Goal: Transaction & Acquisition: Obtain resource

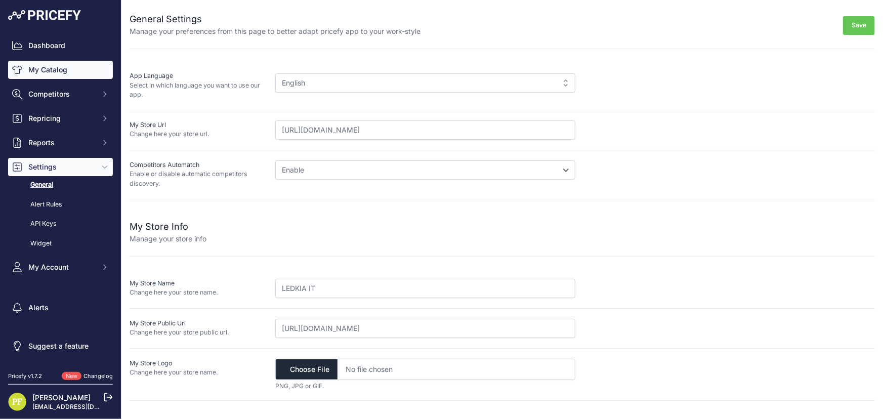
click at [60, 67] on link "My Catalog" at bounding box center [60, 70] width 105 height 18
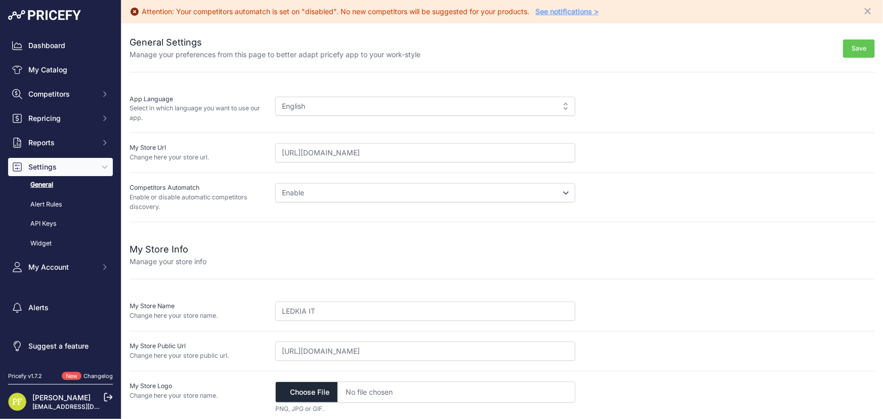
click at [92, 375] on link "Changelog" at bounding box center [98, 376] width 29 height 7
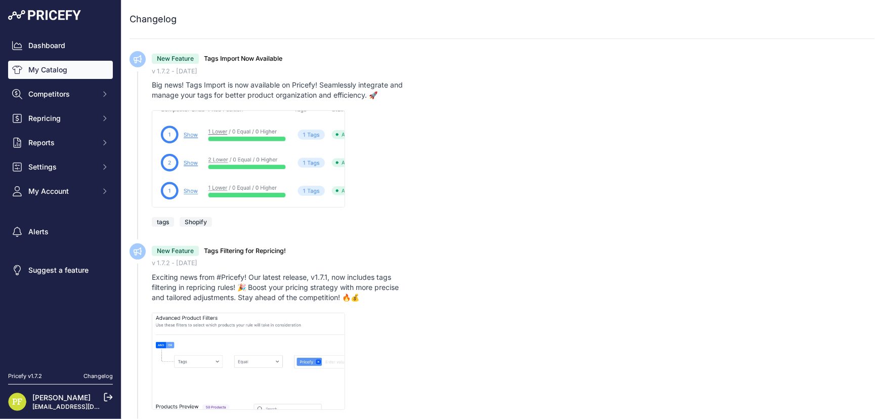
click at [57, 67] on link "My Catalog" at bounding box center [60, 70] width 105 height 18
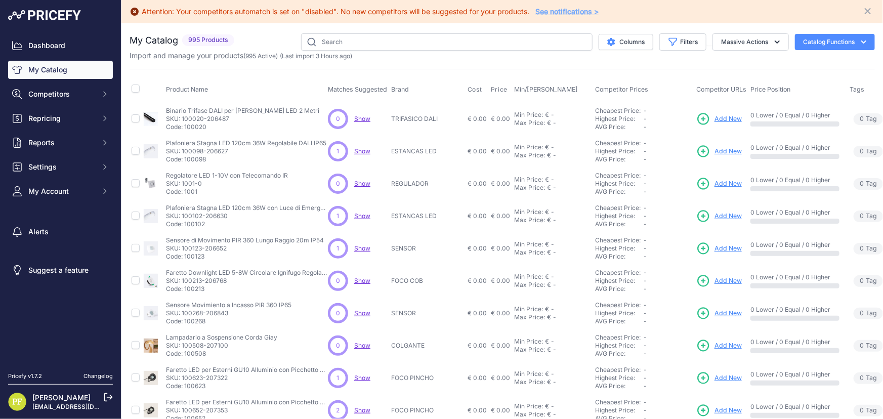
click at [70, 200] on nav "Dashboard My Catalog Competitors Competitors Monitored URLs MAP infringements R…" at bounding box center [60, 197] width 105 height 323
click at [71, 198] on button "My Account" at bounding box center [60, 191] width 105 height 18
click at [61, 70] on link "My Catalog" at bounding box center [60, 70] width 105 height 18
click at [62, 92] on span "Competitors" at bounding box center [61, 94] width 66 height 10
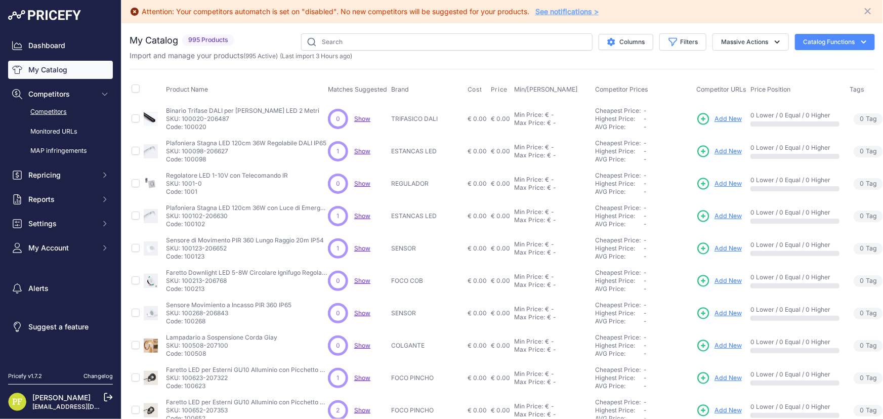
click at [56, 111] on link "Competitors" at bounding box center [60, 112] width 105 height 18
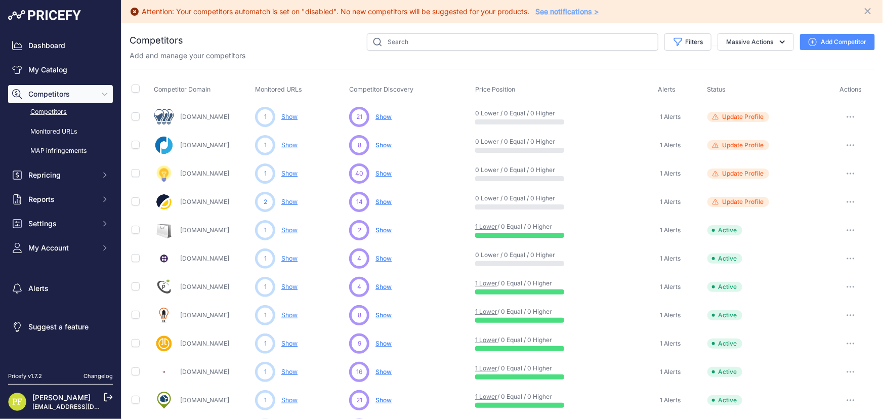
click at [204, 114] on link "Ledleditalia.it" at bounding box center [204, 117] width 49 height 8
click at [189, 143] on link "Puntoled.it" at bounding box center [204, 145] width 49 height 8
click at [200, 227] on link "Tuttoled.it" at bounding box center [204, 230] width 49 height 8
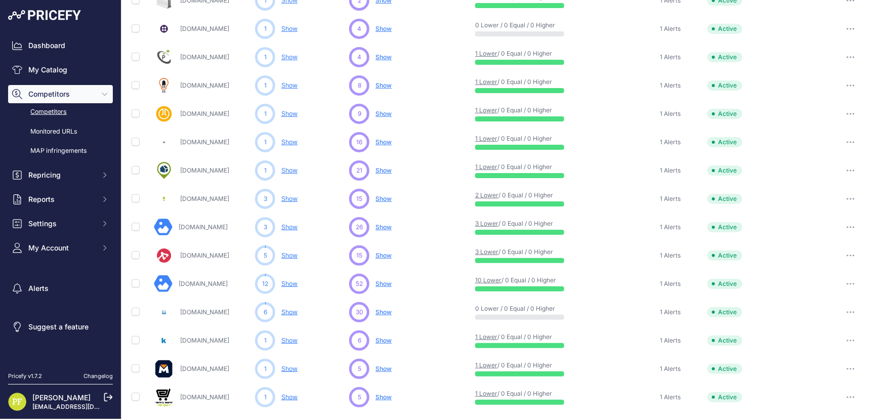
scroll to position [231, 0]
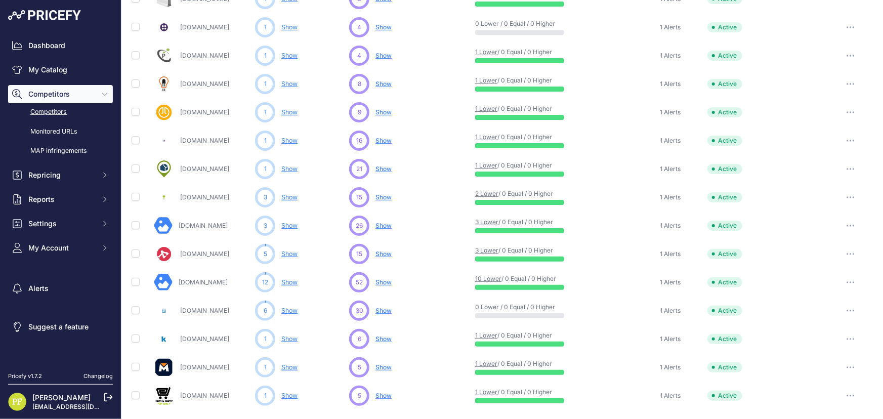
click at [192, 367] on link "[DOMAIN_NAME]" at bounding box center [204, 367] width 49 height 8
click at [282, 283] on link "Show" at bounding box center [289, 282] width 16 height 8
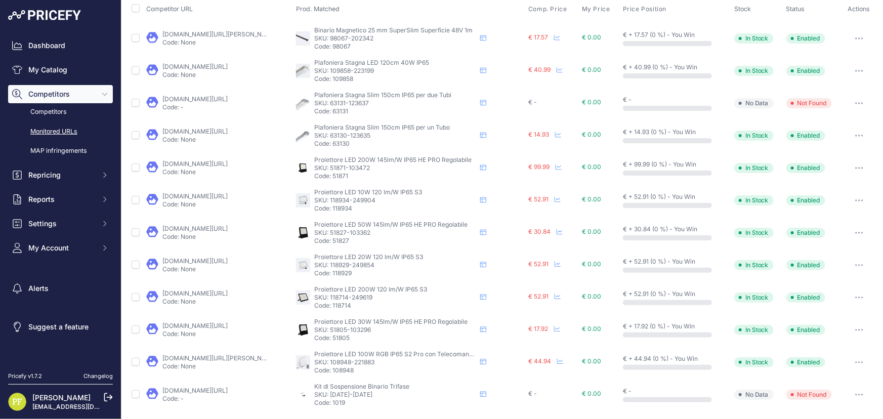
scroll to position [139, 0]
click at [202, 289] on link "leddiretto.it/proiettore-led-200w-ip65-120lmw?prirule_jdsnikfkfjsd=10157" at bounding box center [194, 293] width 65 height 8
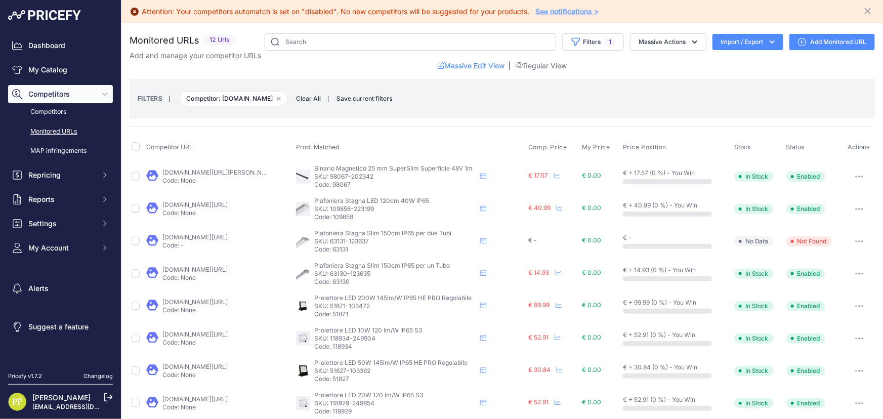
click at [58, 129] on link "Monitored URLs" at bounding box center [60, 132] width 105 height 18
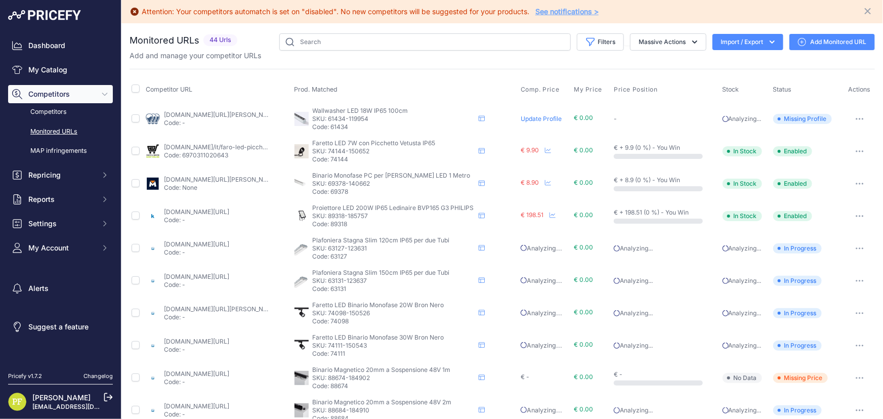
click at [186, 177] on link "[DOMAIN_NAME][URL][PERSON_NAME]" at bounding box center [221, 180] width 114 height 8
click at [53, 107] on link "Competitors" at bounding box center [60, 112] width 105 height 18
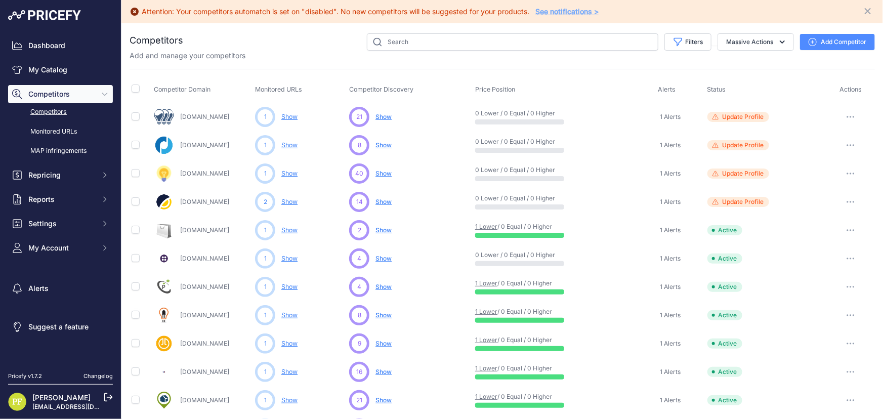
click at [816, 33] on div "Filters Competitor Status Select an option Active Disabled Update Profile Pendi…" at bounding box center [529, 41] width 692 height 17
click at [816, 34] on button "Add Competitor" at bounding box center [837, 42] width 75 height 16
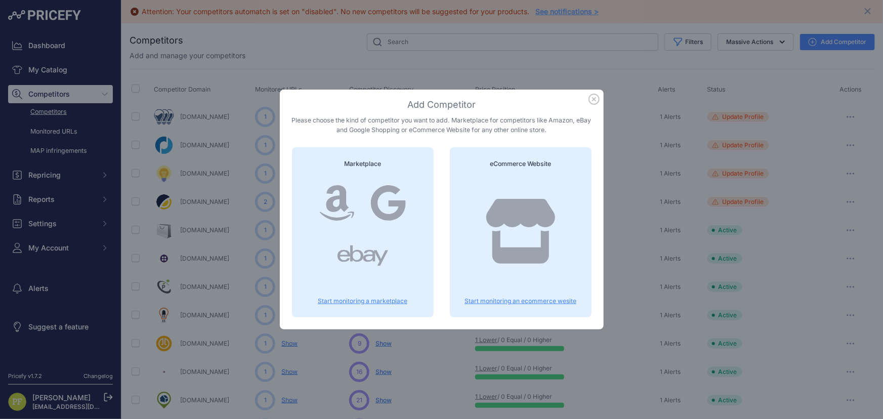
click at [536, 298] on p "Start monitoring an ecommerce wesite" at bounding box center [520, 301] width 117 height 8
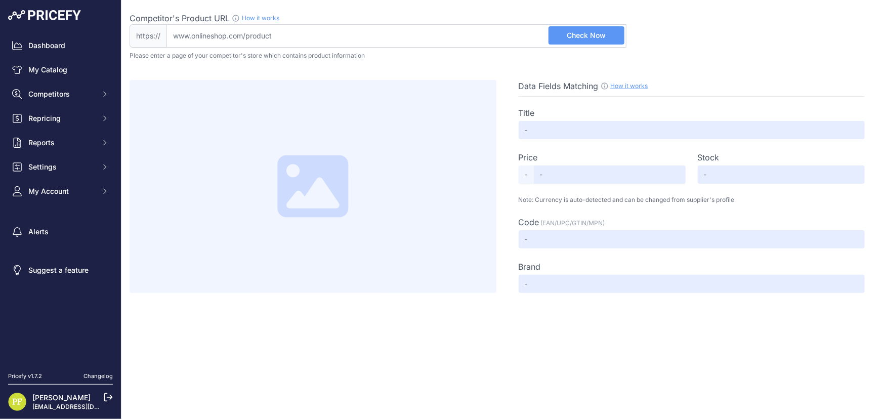
click at [294, 38] on input "Competitor's Product URL How it works In order to create your competitor's extr…" at bounding box center [397, 35] width 460 height 23
paste input "[URL][DOMAIN_NAME]"
type input "[DOMAIN_NAME][URL]"
click at [587, 32] on span "Check Now" at bounding box center [586, 35] width 39 height 10
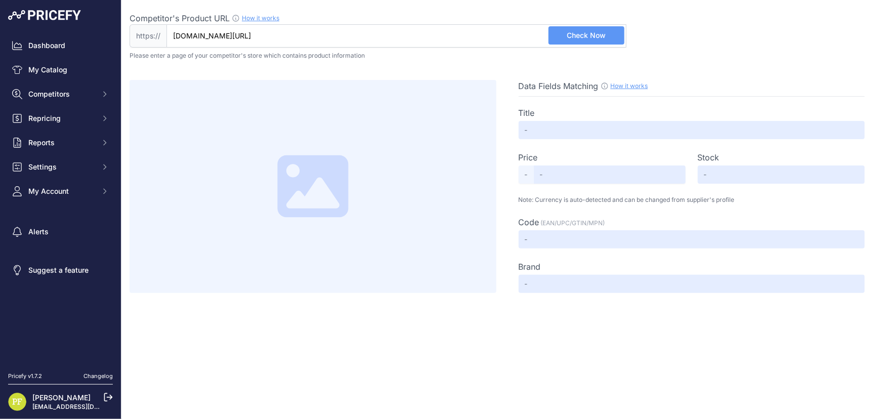
scroll to position [0, 0]
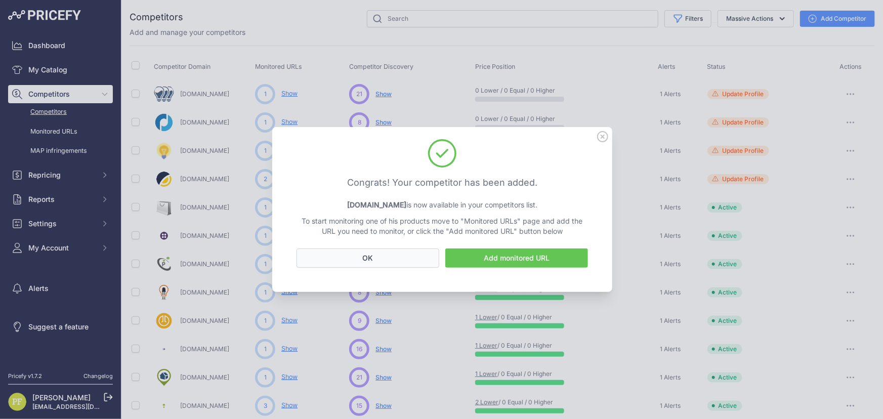
click at [404, 253] on button "OK" at bounding box center [368, 258] width 143 height 19
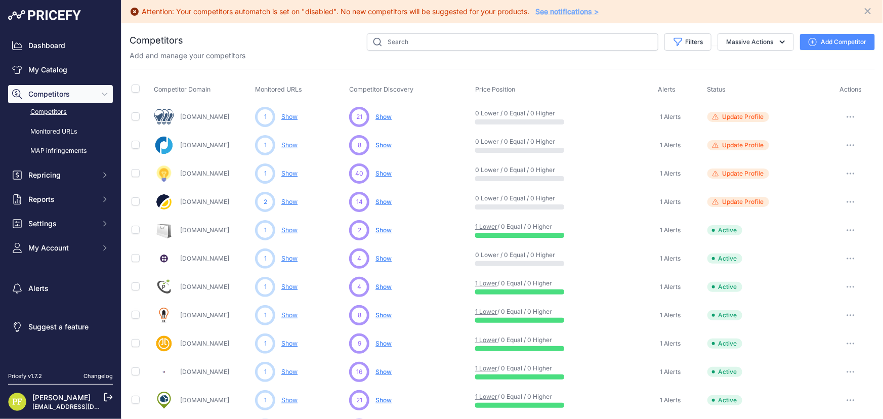
click at [833, 44] on button "Add Competitor" at bounding box center [837, 42] width 75 height 16
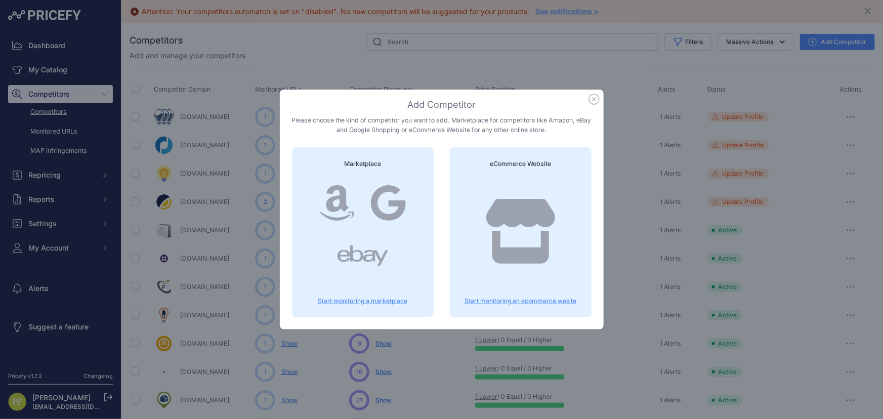
click at [535, 302] on p "Start monitoring an ecommerce wesite" at bounding box center [520, 301] width 117 height 8
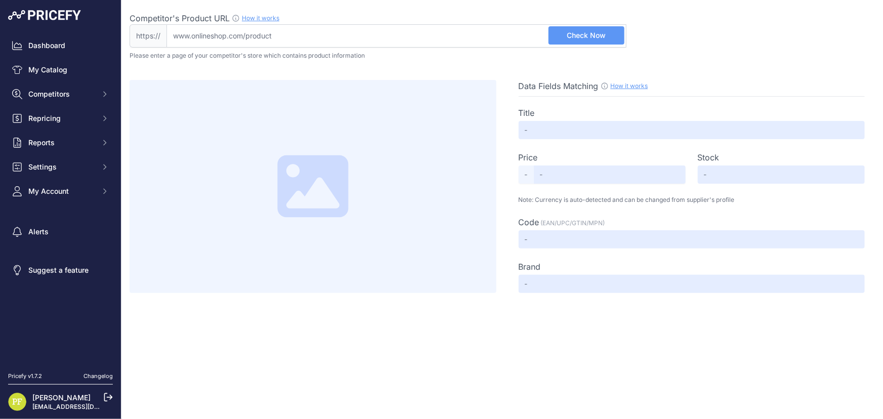
drag, startPoint x: 336, startPoint y: 30, endPoint x: 348, endPoint y: 32, distance: 12.8
click at [336, 30] on input "Competitor's Product URL How it works In order to create your competitor's extr…" at bounding box center [397, 35] width 460 height 23
paste input "[URL][DOMAIN_NAME]"
type input "[DOMAIN_NAME][URL]"
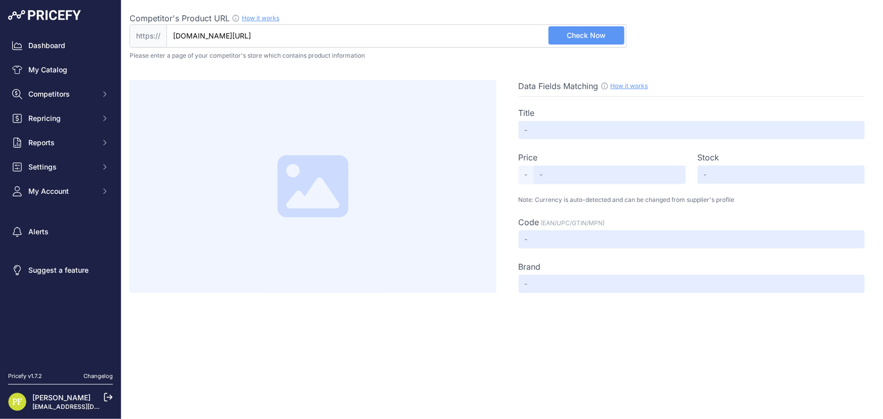
click at [585, 38] on span "Check Now" at bounding box center [586, 35] width 39 height 10
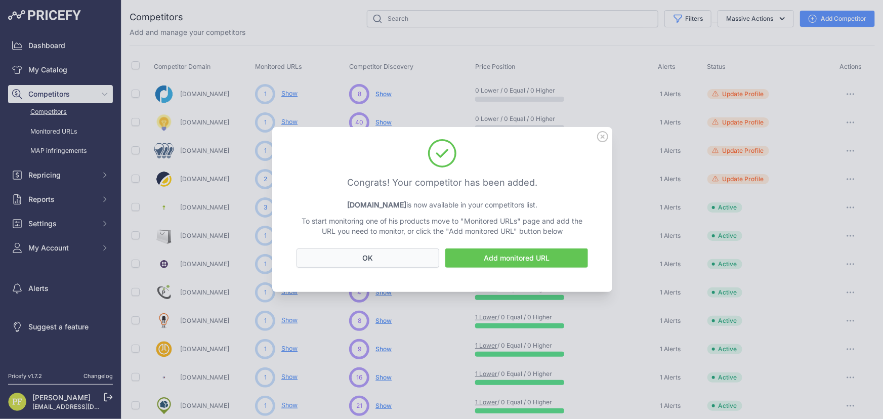
click at [398, 259] on button "OK" at bounding box center [368, 258] width 143 height 19
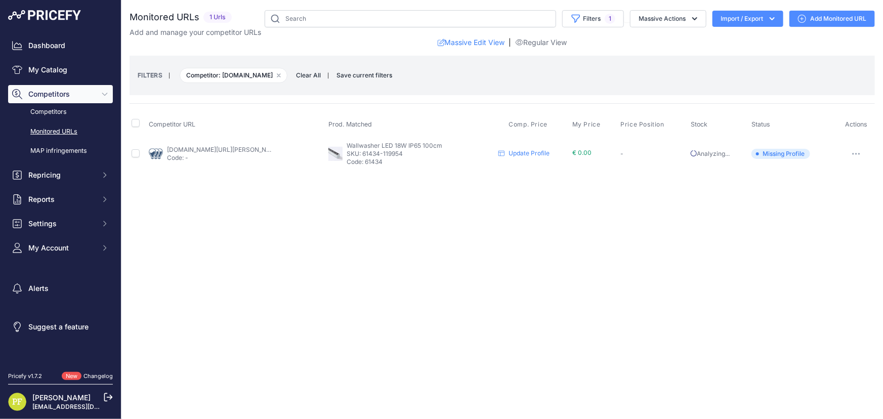
click at [836, 14] on link "Add Monitored URL" at bounding box center [833, 19] width 86 height 16
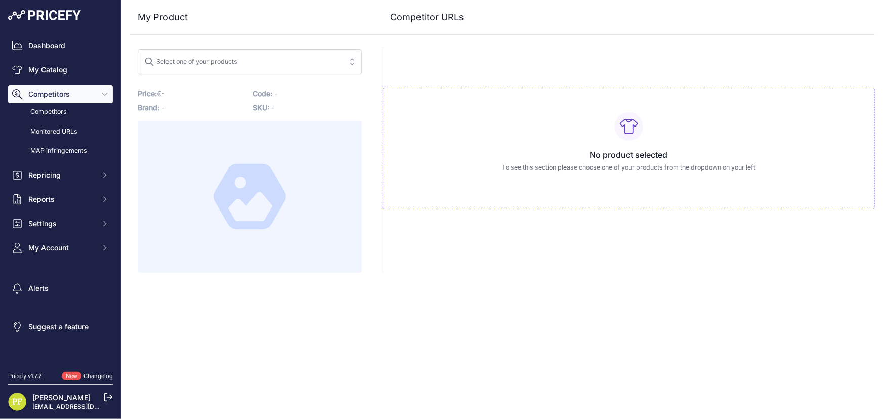
click at [51, 93] on span "Competitors" at bounding box center [61, 94] width 66 height 10
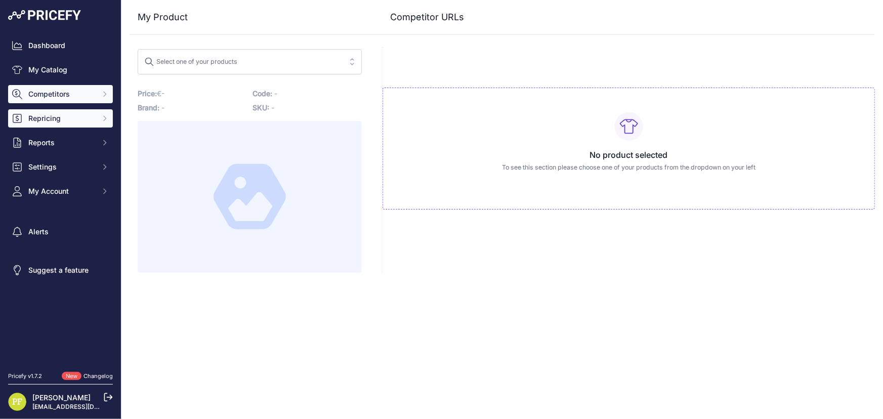
click at [51, 111] on button "Repricing" at bounding box center [60, 118] width 105 height 18
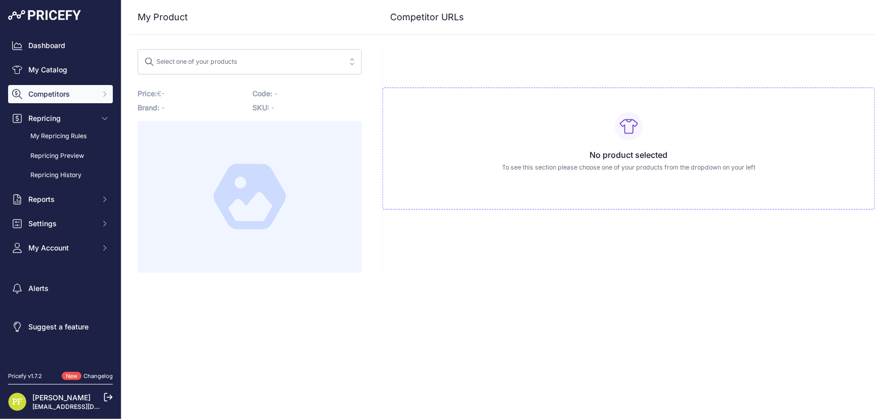
click at [62, 93] on span "Competitors" at bounding box center [61, 94] width 66 height 10
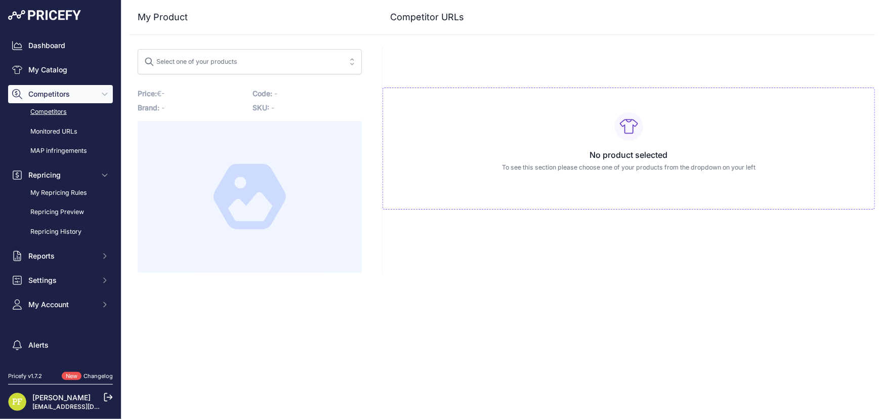
click at [48, 114] on link "Competitors" at bounding box center [60, 112] width 105 height 18
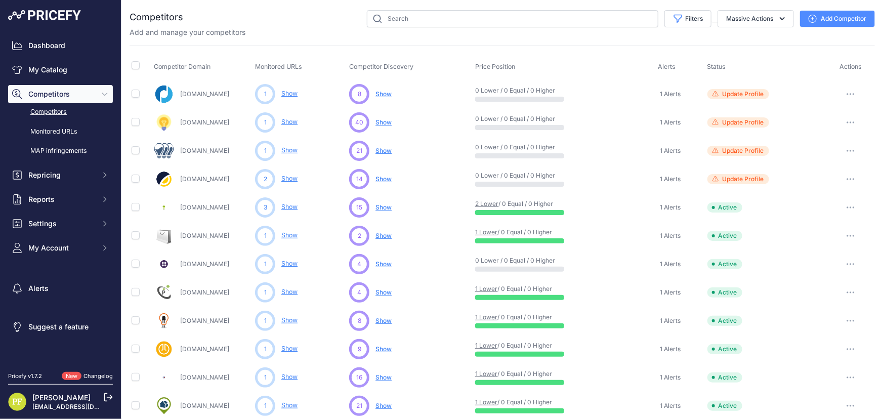
click at [830, 16] on button "Add Competitor" at bounding box center [837, 19] width 75 height 16
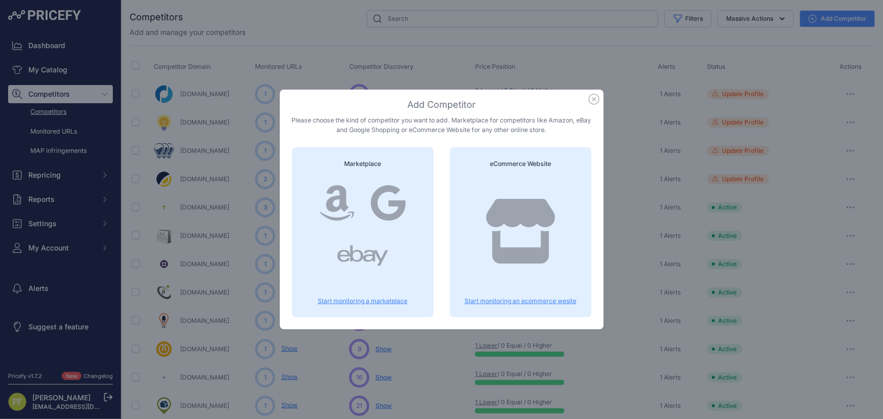
click at [555, 305] on div at bounding box center [520, 242] width 117 height 130
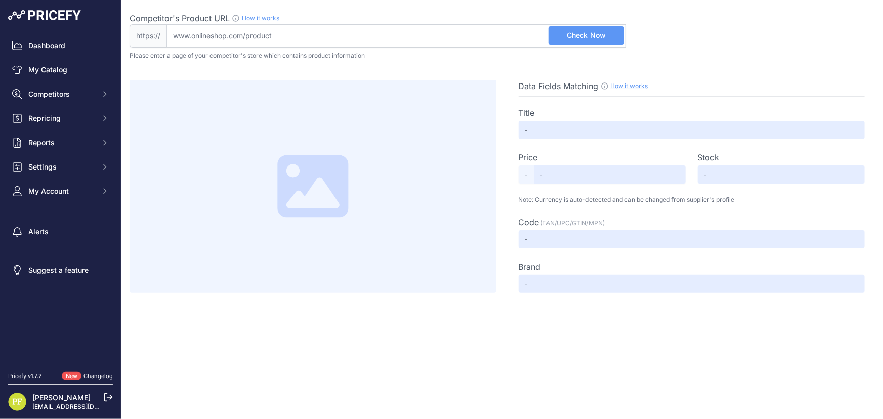
click at [312, 32] on input "Competitor's Product URL How it works In order to create your competitor's extr…" at bounding box center [397, 35] width 460 height 23
paste input "[URL][DOMAIN_NAME][PERSON_NAME][PERSON_NAME]"
type input "[DOMAIN_NAME][URL][PERSON_NAME][PERSON_NAME]"
click at [602, 33] on span "Check Now" at bounding box center [586, 35] width 39 height 10
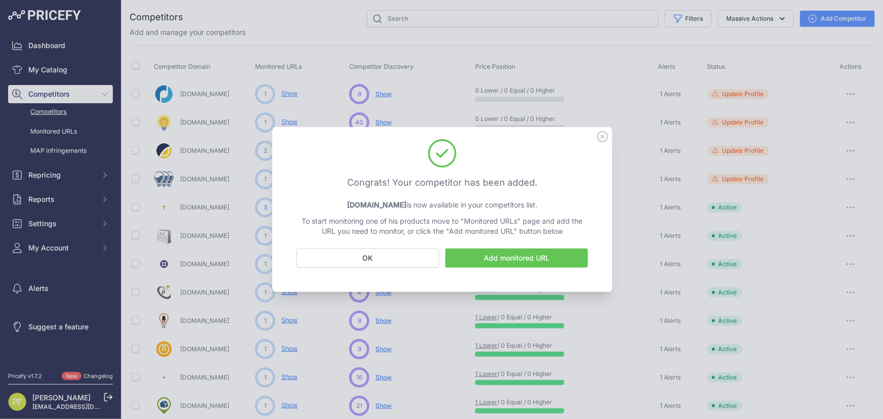
click at [603, 137] on icon at bounding box center [602, 136] width 11 height 11
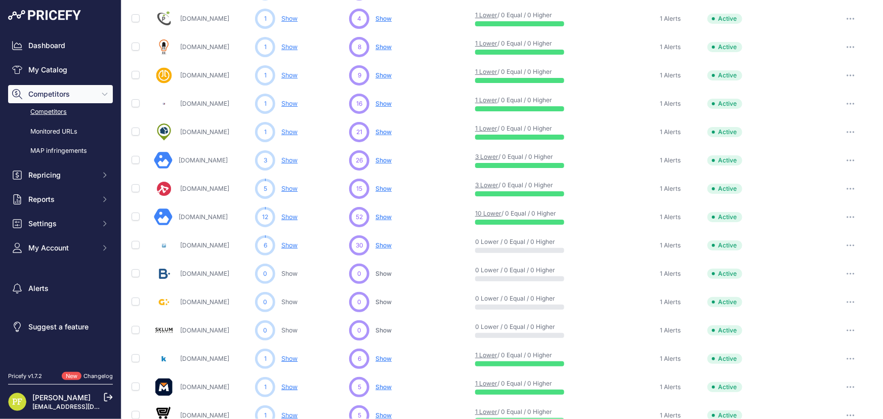
scroll to position [316, 0]
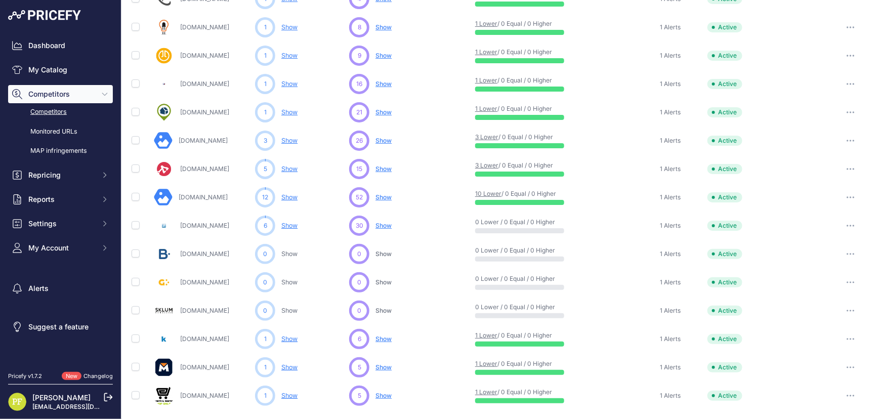
click at [55, 397] on link "Pablo Fernandez" at bounding box center [61, 397] width 58 height 9
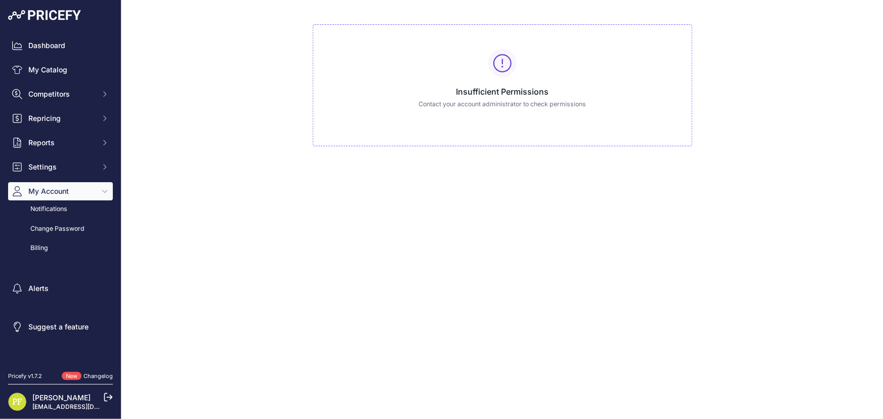
click at [108, 395] on icon at bounding box center [108, 397] width 9 height 9
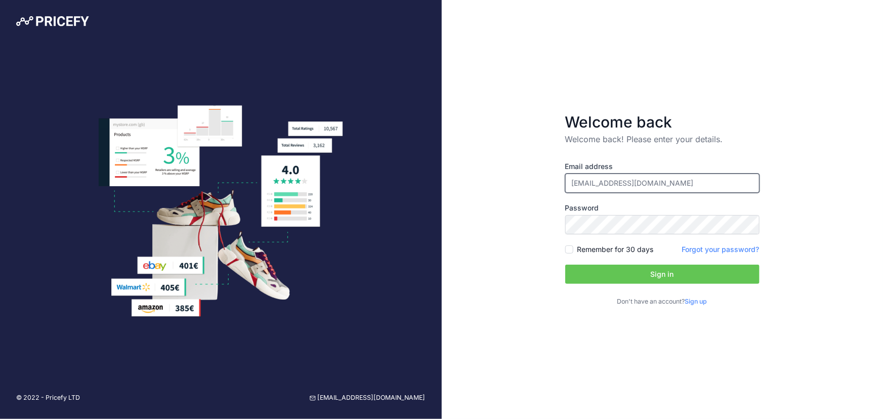
click at [640, 178] on input "[EMAIL_ADDRESS][DOMAIN_NAME]" at bounding box center [662, 183] width 194 height 19
type input "[EMAIL_ADDRESS][DOMAIN_NAME]"
click at [682, 272] on button "Sign in" at bounding box center [662, 274] width 194 height 19
